Goal: Information Seeking & Learning: Learn about a topic

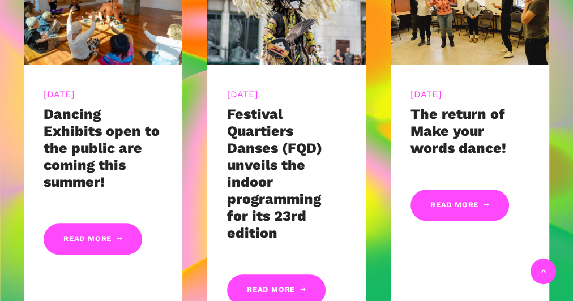
scroll to position [498, 0]
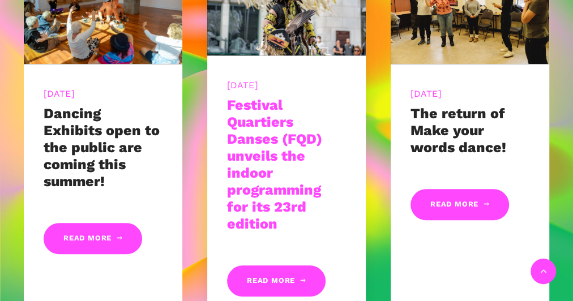
click at [252, 134] on link "Festival Quartiers Danses (FQD) unveils the indoor programming for its 23rd edi…" at bounding box center [274, 164] width 95 height 135
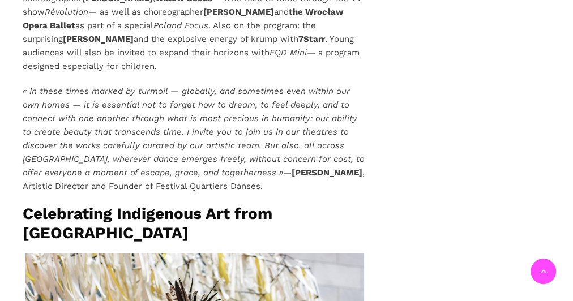
scroll to position [1087, 0]
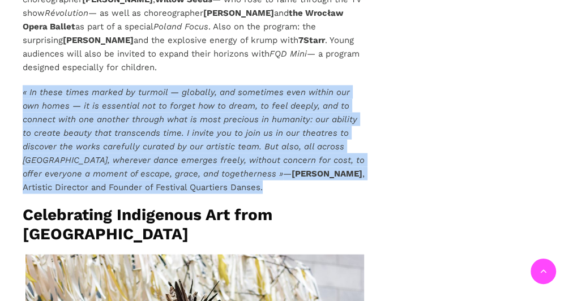
drag, startPoint x: 224, startPoint y: 165, endPoint x: 18, endPoint y: 62, distance: 231.1
copy p "« In these times marked by turmoil — globally, and sometimes even within our ow…"
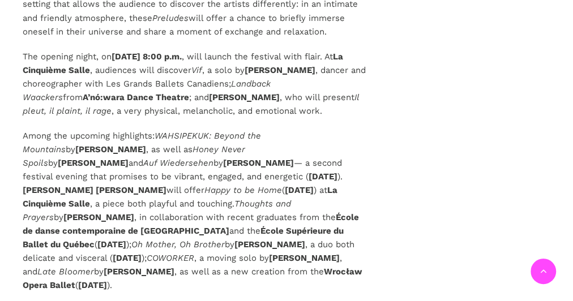
scroll to position [3214, 0]
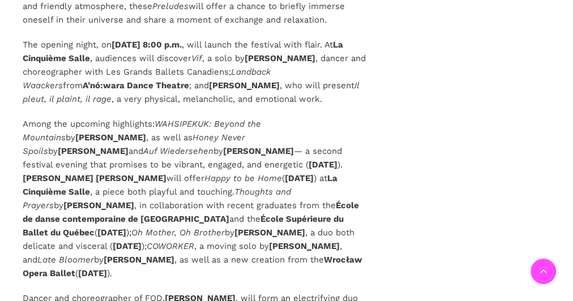
click at [223, 145] on b "Pauline Gervais" at bounding box center [258, 150] width 71 height 10
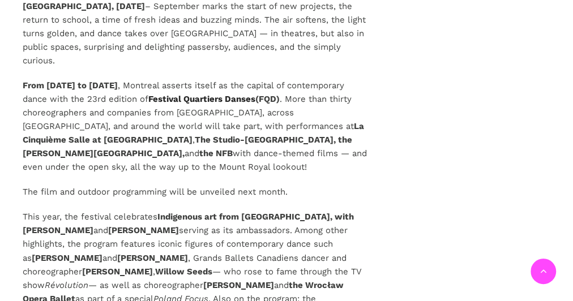
scroll to position [860, 0]
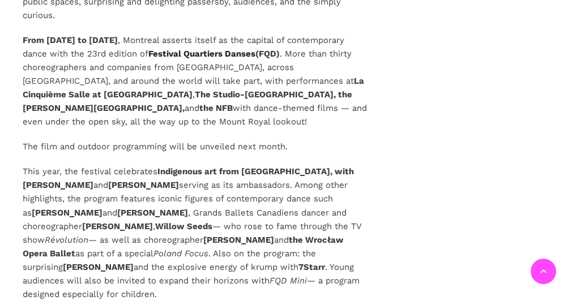
drag, startPoint x: 104, startPoint y: 170, endPoint x: 159, endPoint y: 161, distance: 55.6
click at [160, 165] on p "This year, the festival celebrates Indigenous art from Quebec, with Barbara Dia…" at bounding box center [195, 233] width 344 height 136
copy p "Indigenous art from Quebec, with Barbara Diabo and Ghislain Picard"
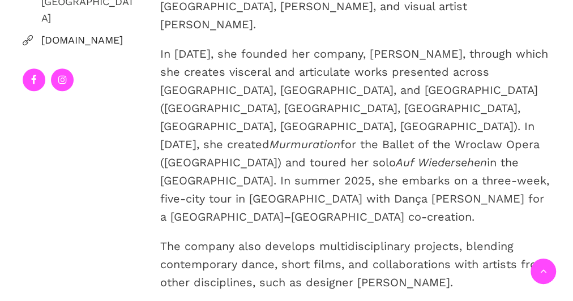
scroll to position [362, 0]
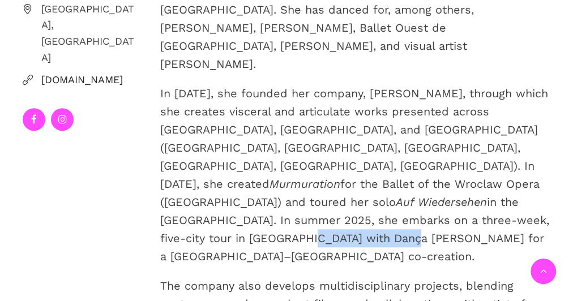
drag, startPoint x: 314, startPoint y: 160, endPoint x: 414, endPoint y: 167, distance: 101.0
click at [414, 167] on p "In 2018, she founded her company, Pauline Berndsen Danse, through which she cre…" at bounding box center [355, 174] width 390 height 181
copy p "Dança em Trânsito"
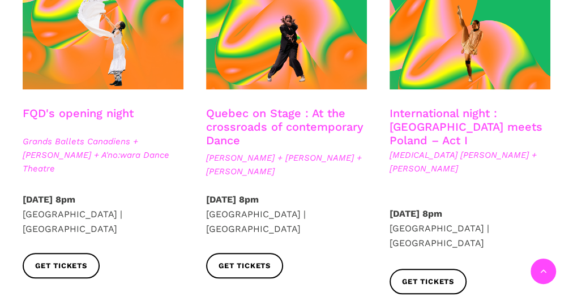
scroll to position [362, 0]
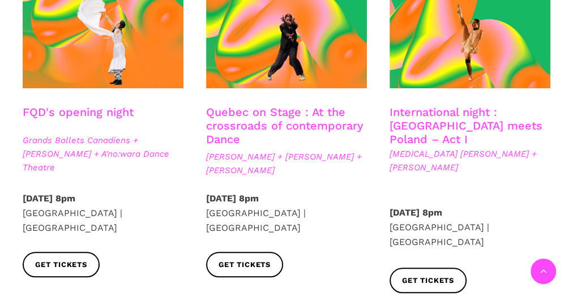
click at [92, 154] on span "Grands Ballets Canadiens + [PERSON_NAME] + A'no:wara Dance Theatre" at bounding box center [103, 154] width 161 height 41
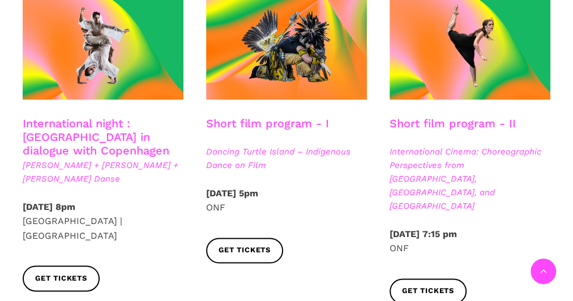
scroll to position [679, 0]
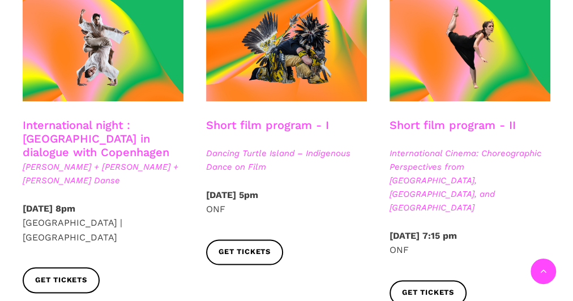
click at [241, 118] on h3 "Short film program - I" at bounding box center [267, 132] width 123 height 28
click at [242, 147] on span "Dancing Turtle Island – Indigenous Dance on Film" at bounding box center [286, 160] width 161 height 27
click at [256, 190] on strong "Monday, September 8 2025 – 5pm" at bounding box center [232, 195] width 52 height 11
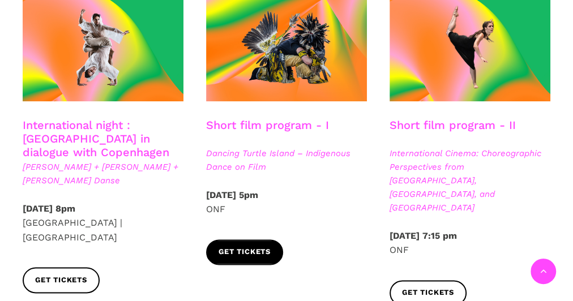
click at [252, 246] on span "Get tickets" at bounding box center [244, 252] width 52 height 12
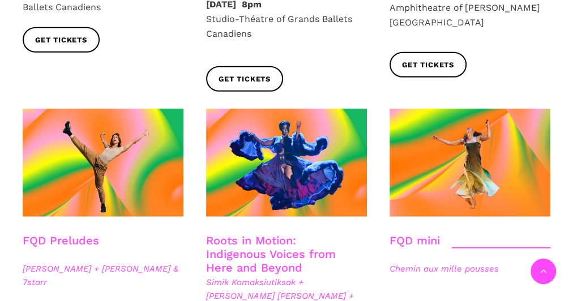
scroll to position [1630, 0]
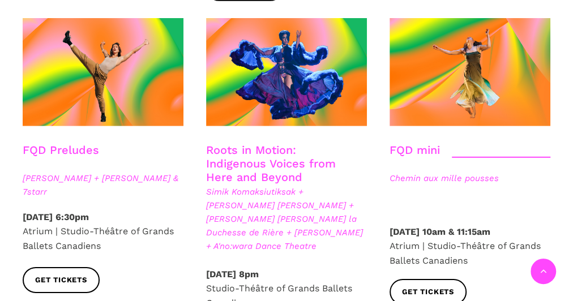
click at [251, 143] on link "Roots in Motion: Indigenous Voices from Here and Beyond" at bounding box center [271, 163] width 130 height 41
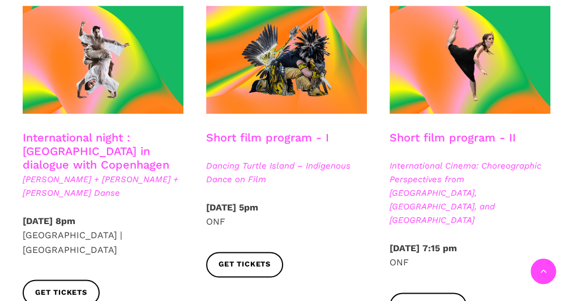
scroll to position [634, 0]
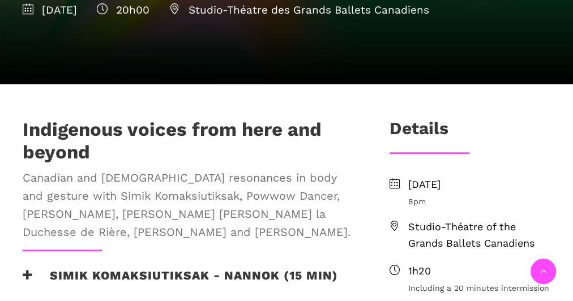
scroll to position [453, 0]
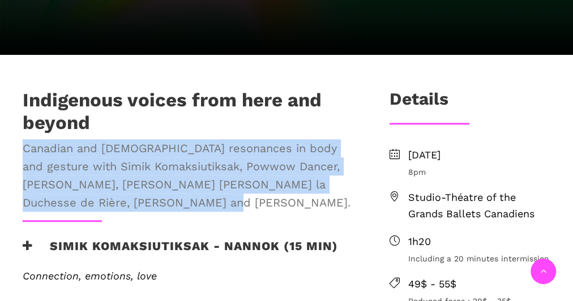
drag, startPoint x: 181, startPoint y: 171, endPoint x: 23, endPoint y: 114, distance: 167.4
click at [23, 139] on span "Canadian and [DEMOGRAPHIC_DATA] resonances in body and gesture with Simik Komak…" at bounding box center [188, 175] width 330 height 72
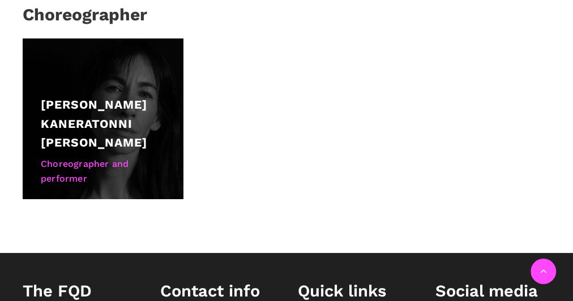
scroll to position [1268, 0]
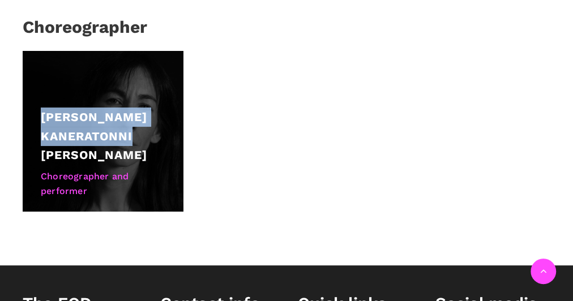
drag, startPoint x: 91, startPoint y: 104, endPoint x: 40, endPoint y: 66, distance: 62.7
click at [40, 66] on div "Barbara Kaneratonni Diabo Choreographer and performer" at bounding box center [103, 131] width 161 height 161
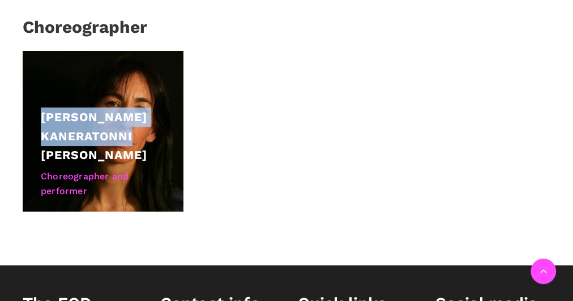
copy div "[PERSON_NAME] Kaneratonni [PERSON_NAME]"
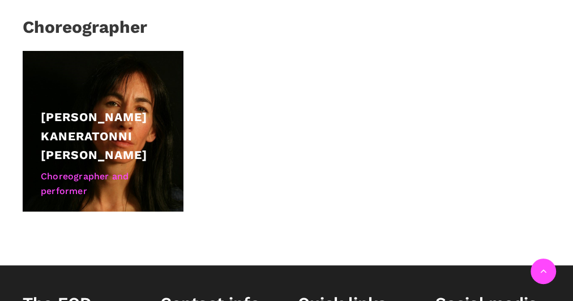
click at [282, 86] on div "Barbara Kaneratonni Diabo Choreographer and performer" at bounding box center [286, 142] width 550 height 183
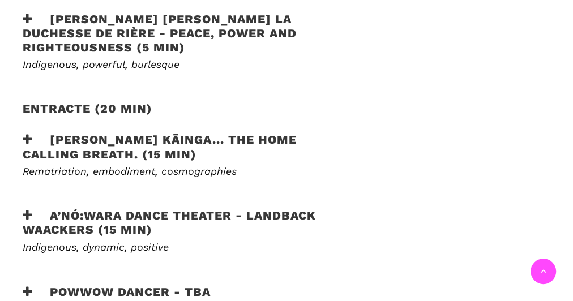
scroll to position [815, 0]
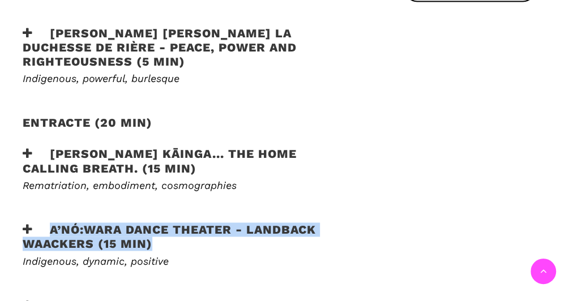
drag, startPoint x: 163, startPoint y: 192, endPoint x: 50, endPoint y: 173, distance: 114.8
click at [50, 222] on h3 "A’nó:wara Dance Theater - Landback Waackers (15 min)" at bounding box center [188, 236] width 330 height 28
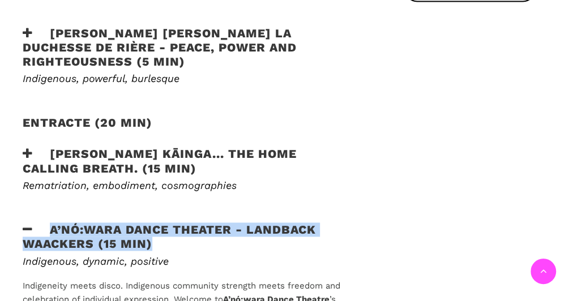
copy h3 "A’nó:wara Dance Theater - Landback Waackers (15 min)"
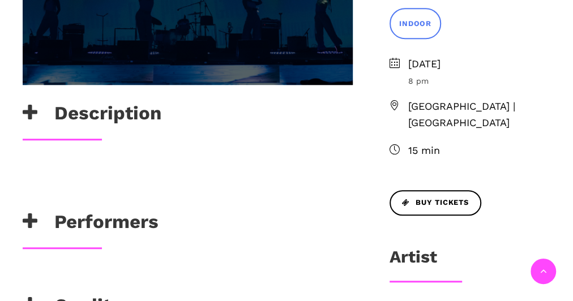
scroll to position [407, 0]
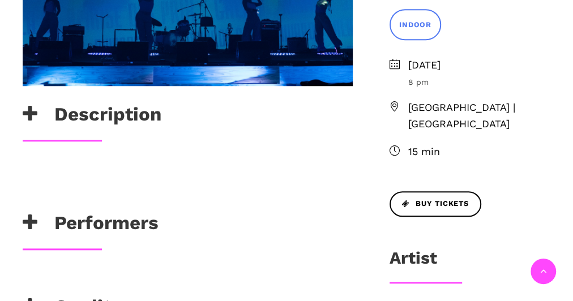
click at [91, 118] on h3 "Description" at bounding box center [92, 117] width 139 height 28
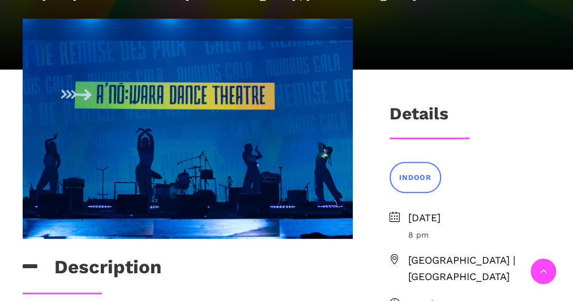
scroll to position [272, 0]
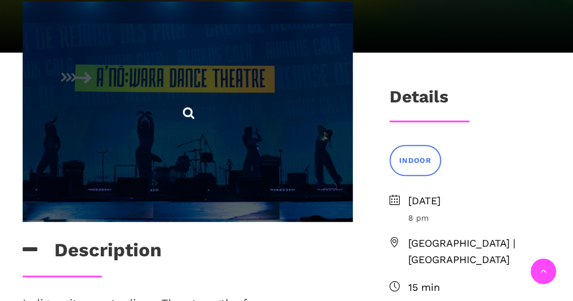
click at [188, 113] on icon at bounding box center [188, 113] width 14 height 14
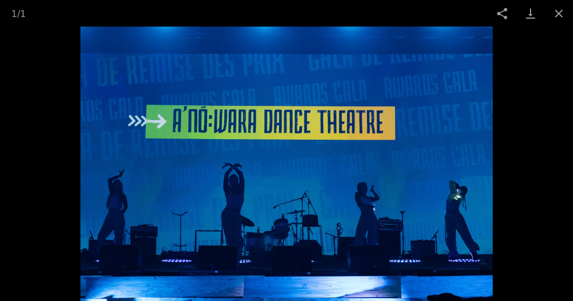
scroll to position [453, 0]
click at [561, 10] on button "Close gallery" at bounding box center [558, 13] width 28 height 27
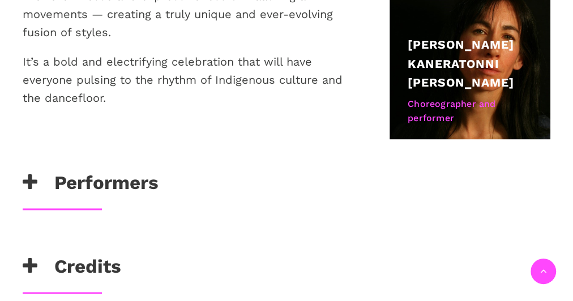
scroll to position [815, 0]
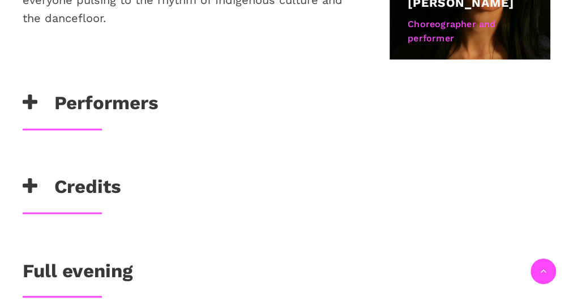
click at [84, 267] on link "Full evening" at bounding box center [78, 270] width 110 height 22
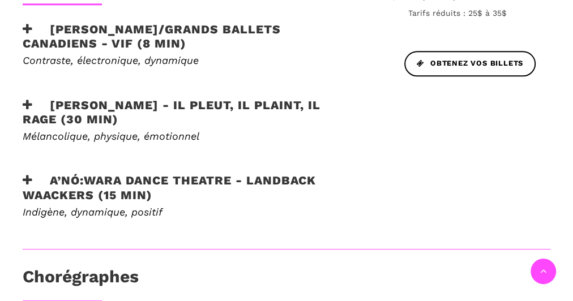
scroll to position [634, 0]
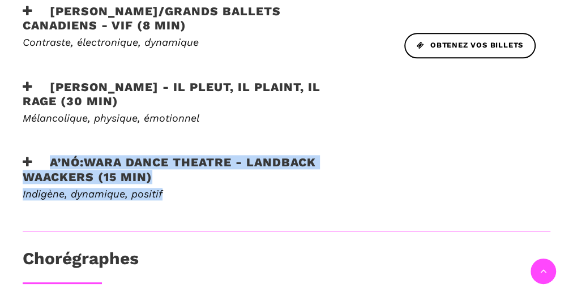
drag, startPoint x: 175, startPoint y: 194, endPoint x: 50, endPoint y: 160, distance: 129.0
click at [50, 160] on div "Au programme Le Festival Quartiers Danses (FQD) vous invite à sa soirée d'ouver…" at bounding box center [187, 14] width 353 height 433
copy div "A’nó:wara Dance Theatre - Landback Waackers (15 min) Indigène, dynamique, posit…"
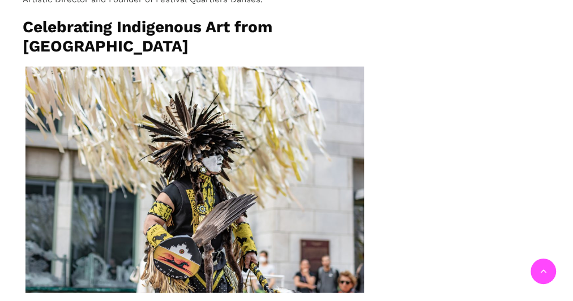
scroll to position [1403, 0]
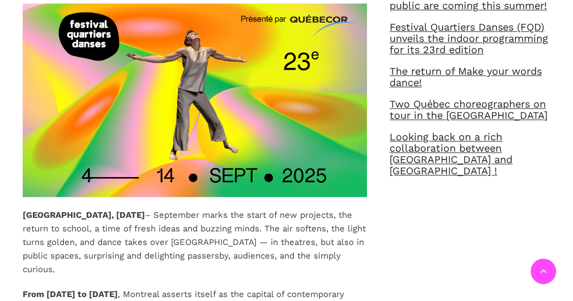
scroll to position [616, 0]
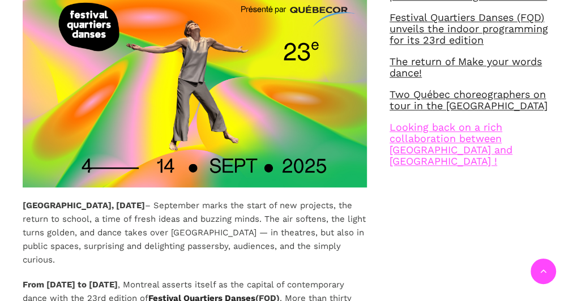
click at [463, 140] on link "Looking back on a rich collaboration between [GEOGRAPHIC_DATA] and [GEOGRAPHIC_…" at bounding box center [450, 144] width 123 height 46
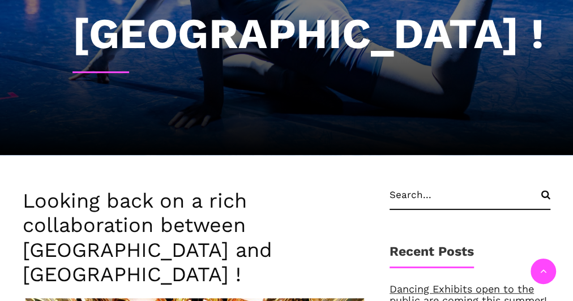
scroll to position [453, 0]
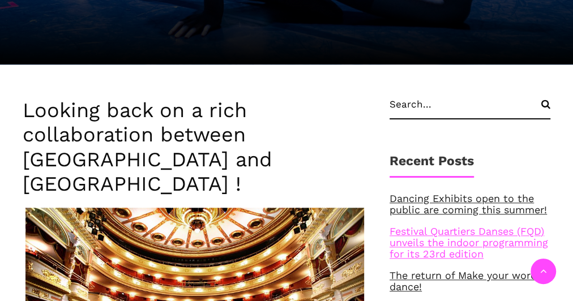
click at [445, 225] on link "Festival Quartiers Danses (FQD) unveils the indoor programming for its 23rd edi…" at bounding box center [468, 242] width 158 height 35
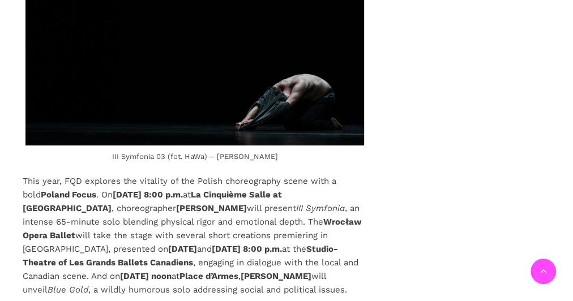
scroll to position [2264, 0]
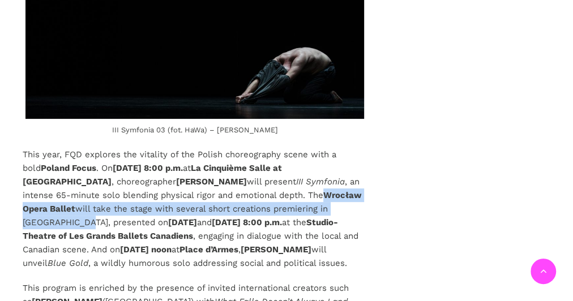
drag, startPoint x: 295, startPoint y: 121, endPoint x: 56, endPoint y: 149, distance: 241.0
click at [56, 149] on p "This year, FQD explores the vitality of the Polish choreography scene with a bo…" at bounding box center [195, 209] width 344 height 122
copy p "Wrocław Opera Ballet will take the stage with several short creations premierin…"
